Goal: Task Accomplishment & Management: Manage account settings

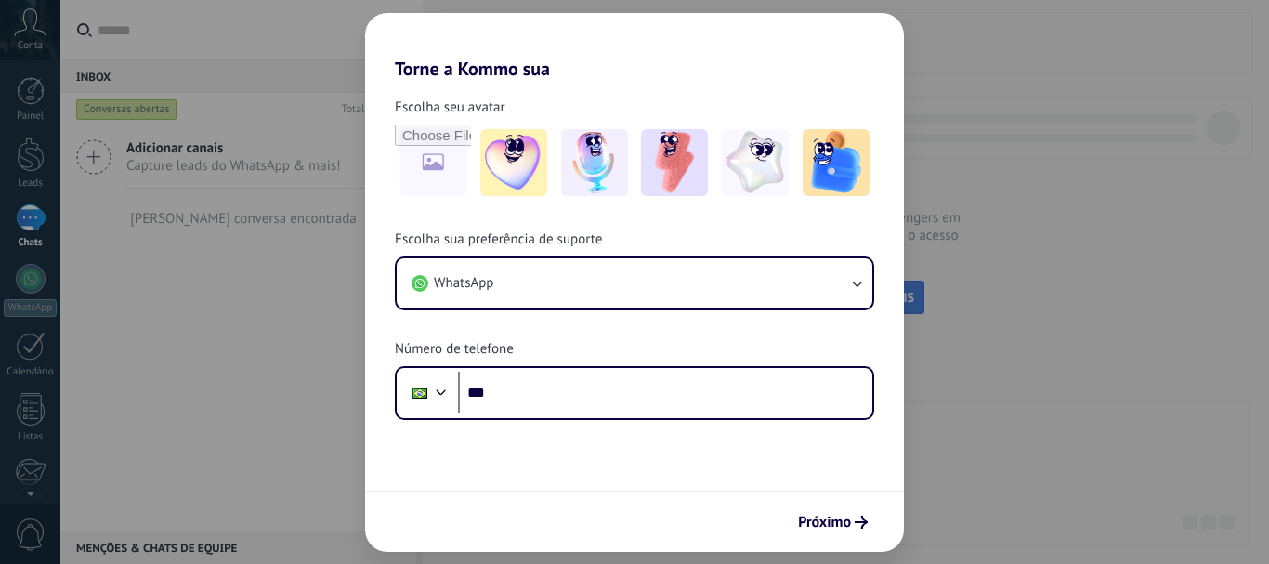
click at [809, 290] on span "CONECTAR MAIS CANAIS" at bounding box center [846, 297] width 137 height 17
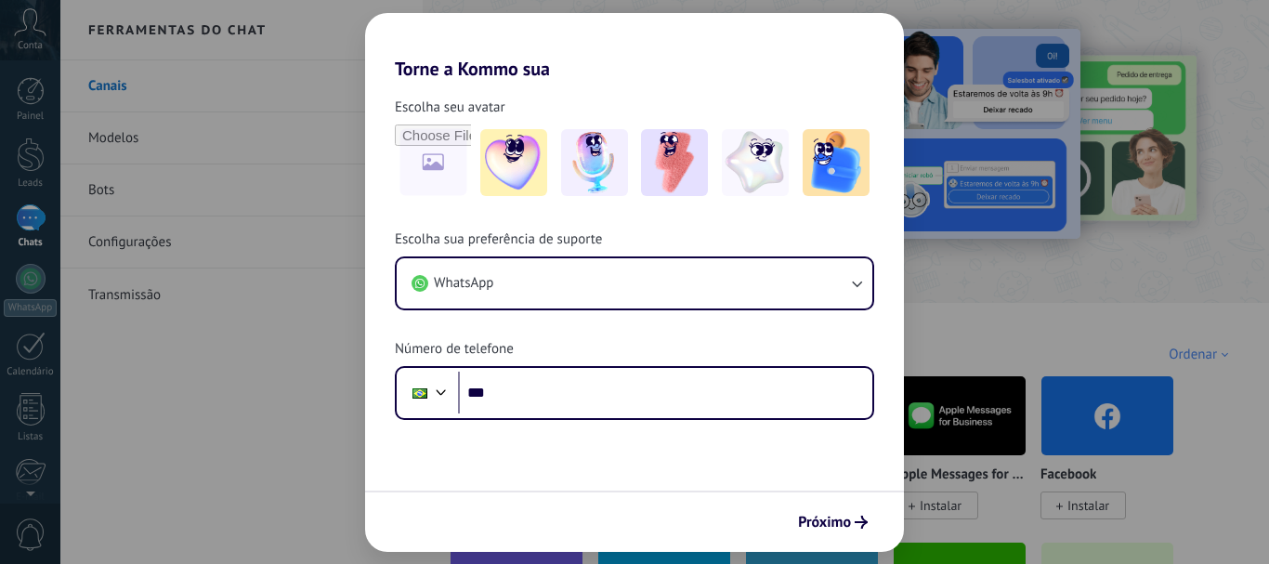
click at [478, 503] on span "Instalar" at bounding box center [498, 505] width 42 height 17
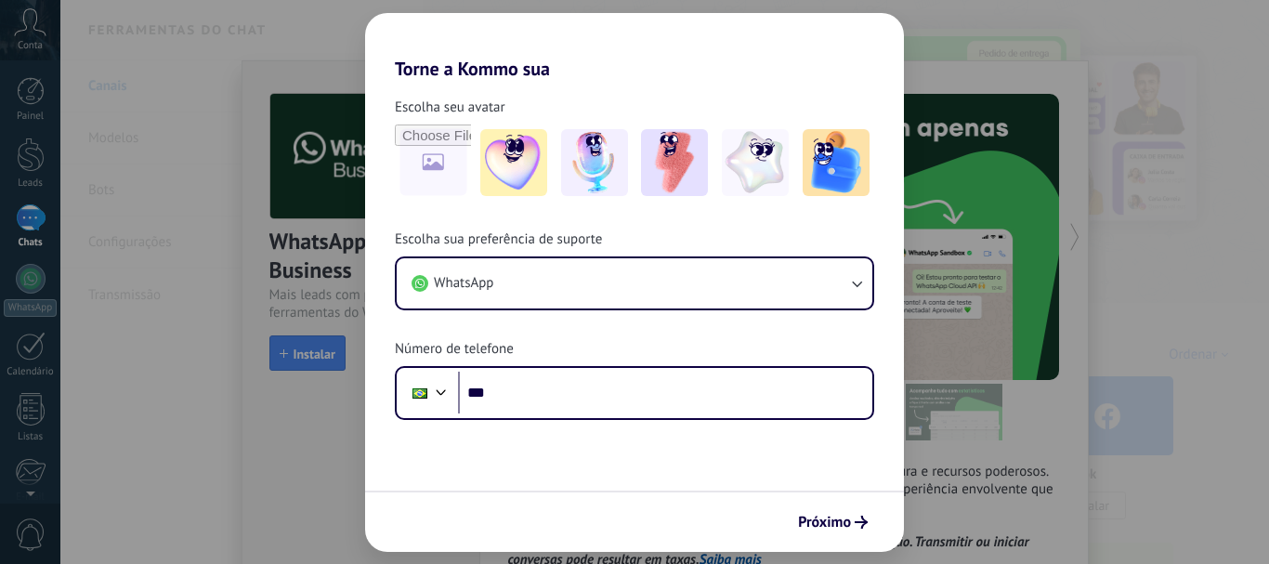
drag, startPoint x: 477, startPoint y: 503, endPoint x: 1045, endPoint y: 282, distance: 610.2
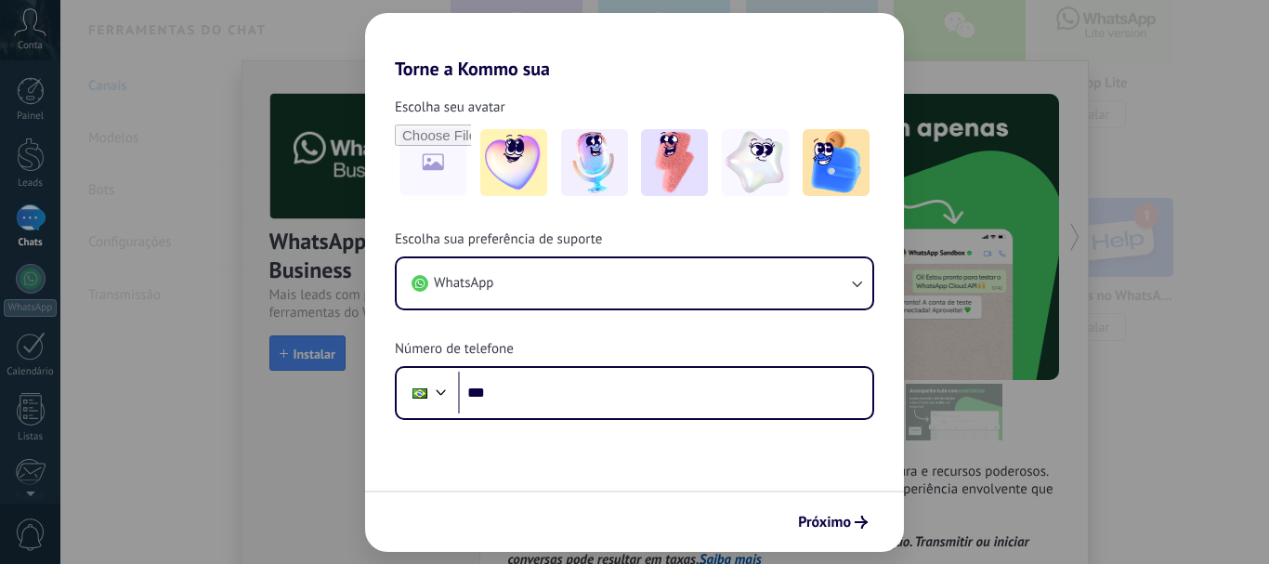
click at [650, 262] on img at bounding box center [664, 237] width 132 height 90
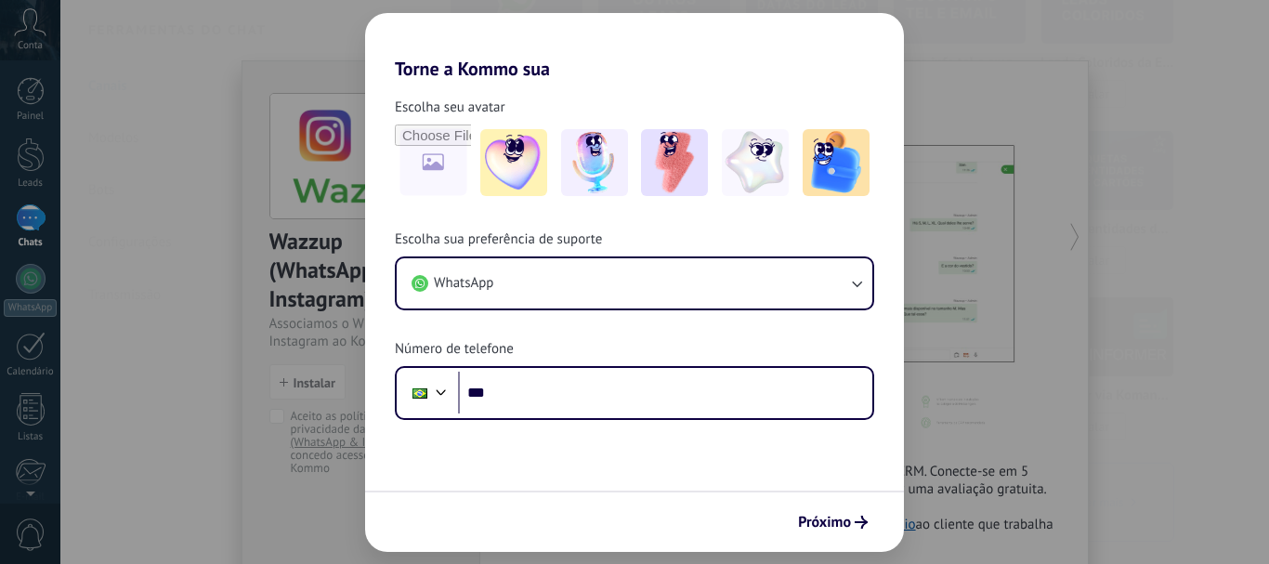
scroll to position [6505, 0]
click at [522, 125] on img at bounding box center [517, 97] width 132 height 90
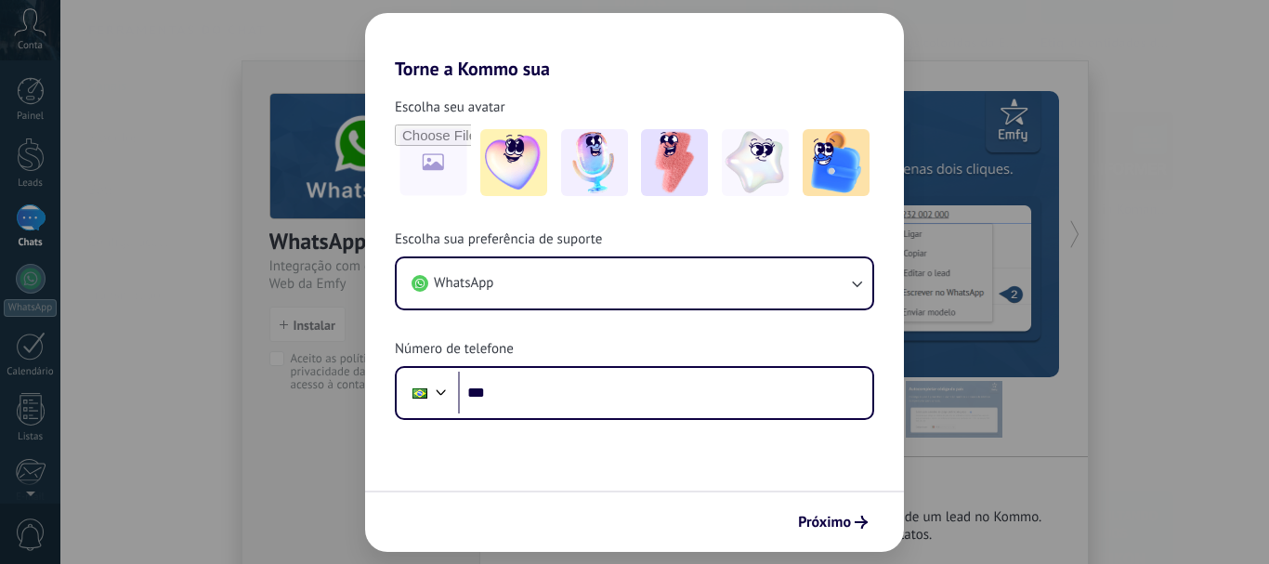
scroll to position [6691, 0]
drag, startPoint x: 83, startPoint y: 371, endPoint x: 19, endPoint y: 414, distance: 77.6
click at [10, 420] on link "Listas" at bounding box center [30, 418] width 60 height 50
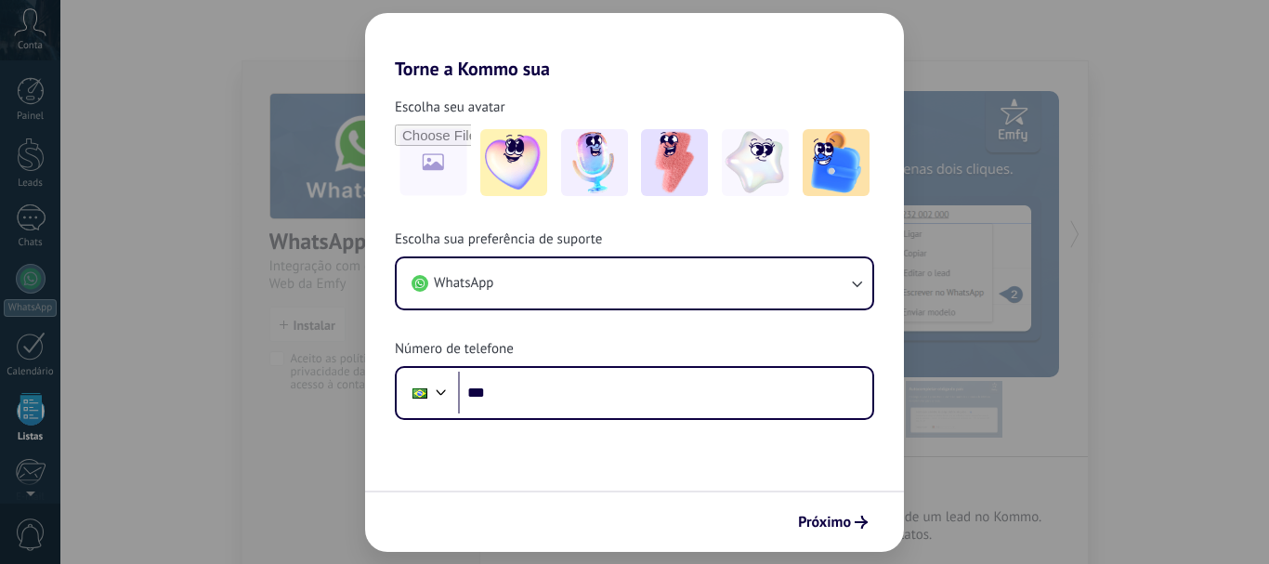
click at [21, 411] on div at bounding box center [31, 409] width 28 height 33
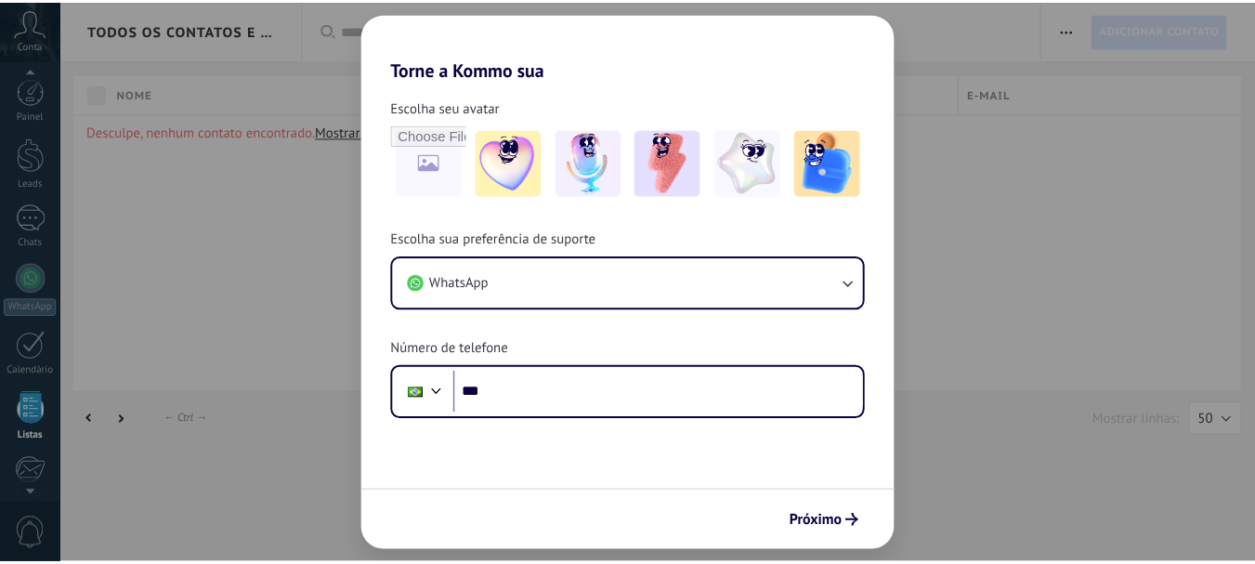
scroll to position [115, 0]
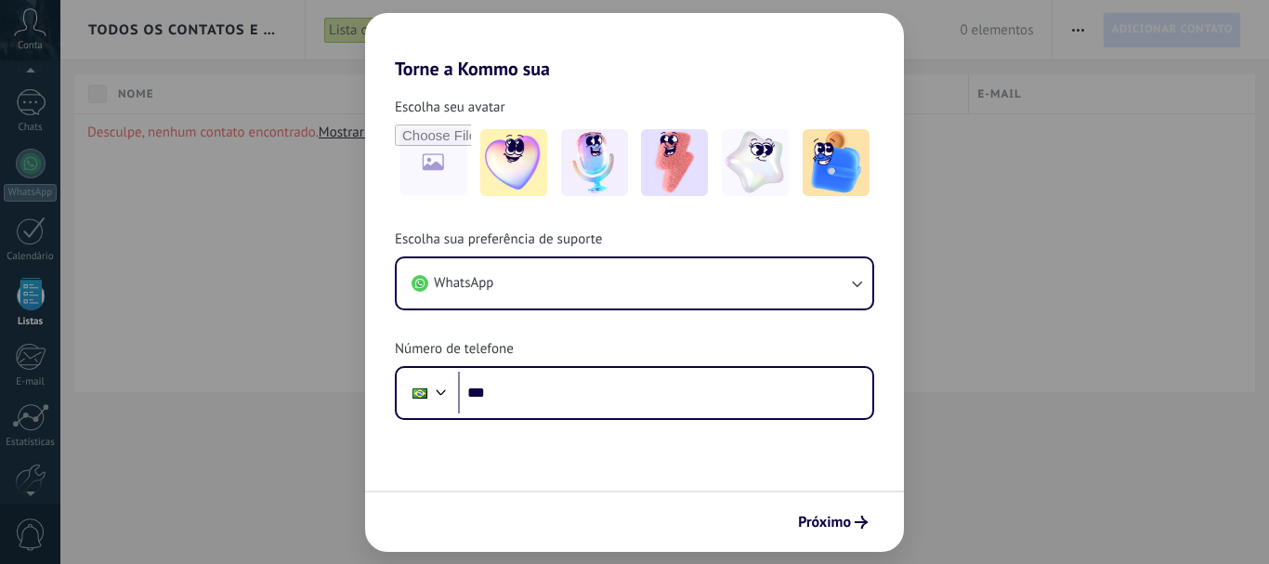
click at [266, 19] on div "Todos os contatos e Empresas" at bounding box center [183, 29] width 191 height 59
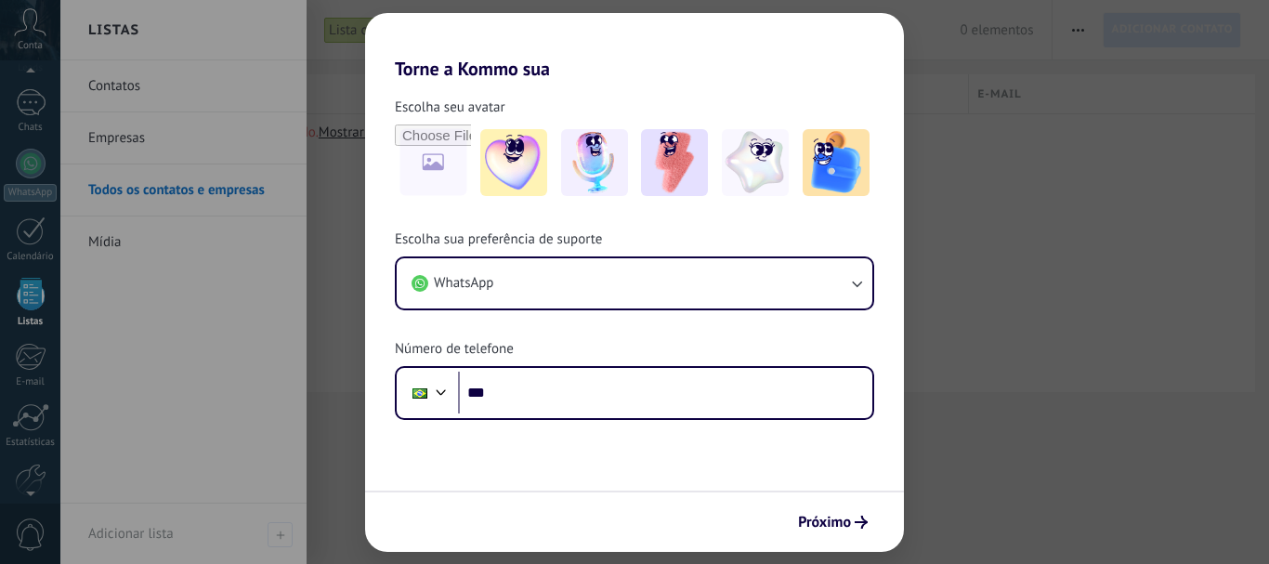
click at [427, 199] on div at bounding box center [694, 282] width 1269 height 564
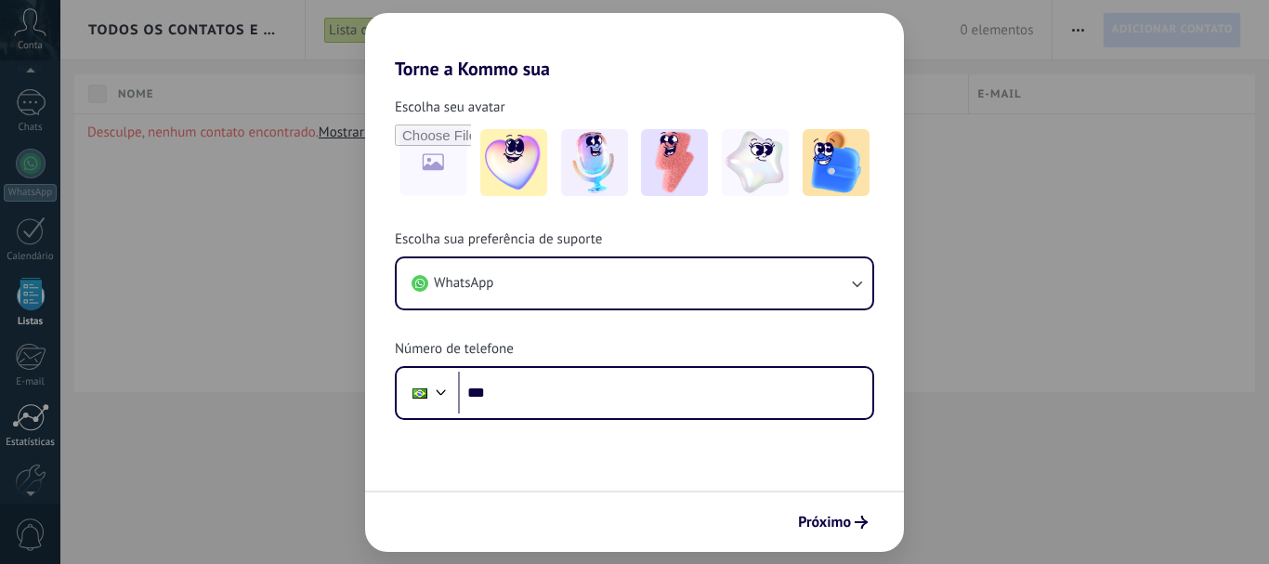
click at [33, 430] on div at bounding box center [30, 417] width 37 height 28
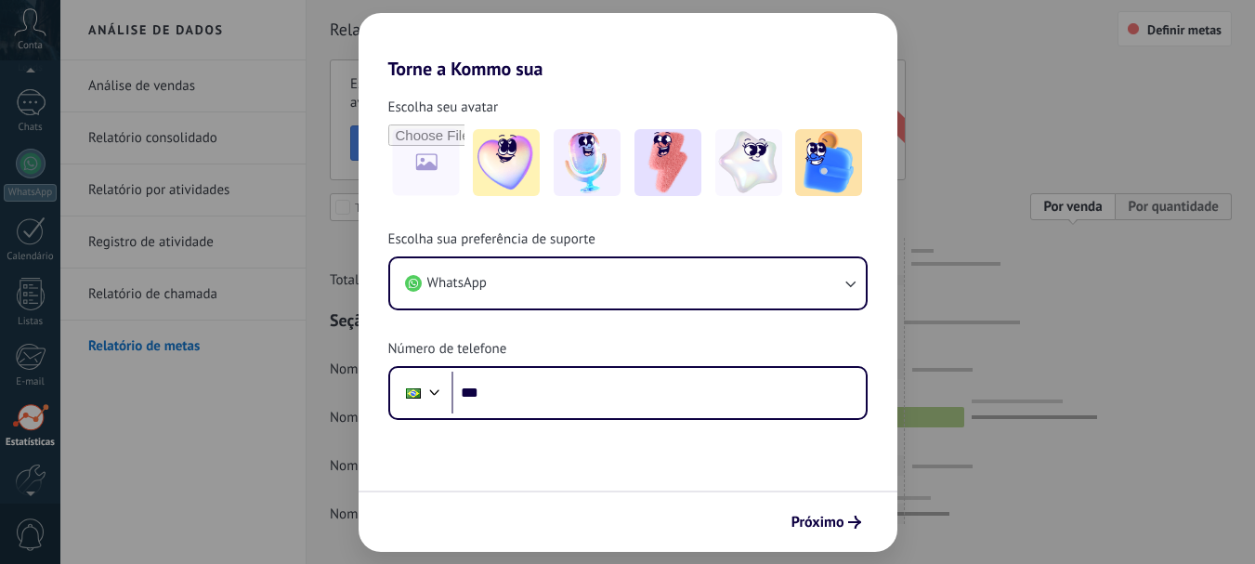
scroll to position [209, 0]
click at [491, 207] on div at bounding box center [781, 359] width 902 height 332
click at [1181, 23] on div at bounding box center [1175, 28] width 114 height 35
drag, startPoint x: 1181, startPoint y: 23, endPoint x: 1176, endPoint y: 39, distance: 16.5
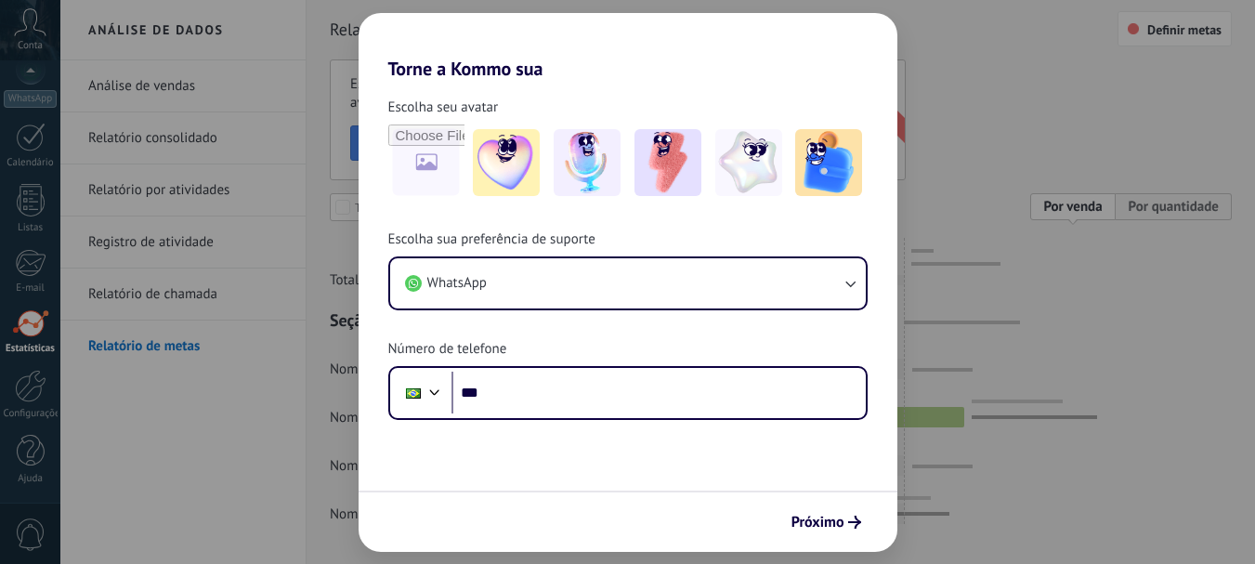
click at [1176, 38] on div at bounding box center [1175, 28] width 114 height 35
click at [1144, 26] on div at bounding box center [1175, 28] width 114 height 35
